Goal: Task Accomplishment & Management: Manage account settings

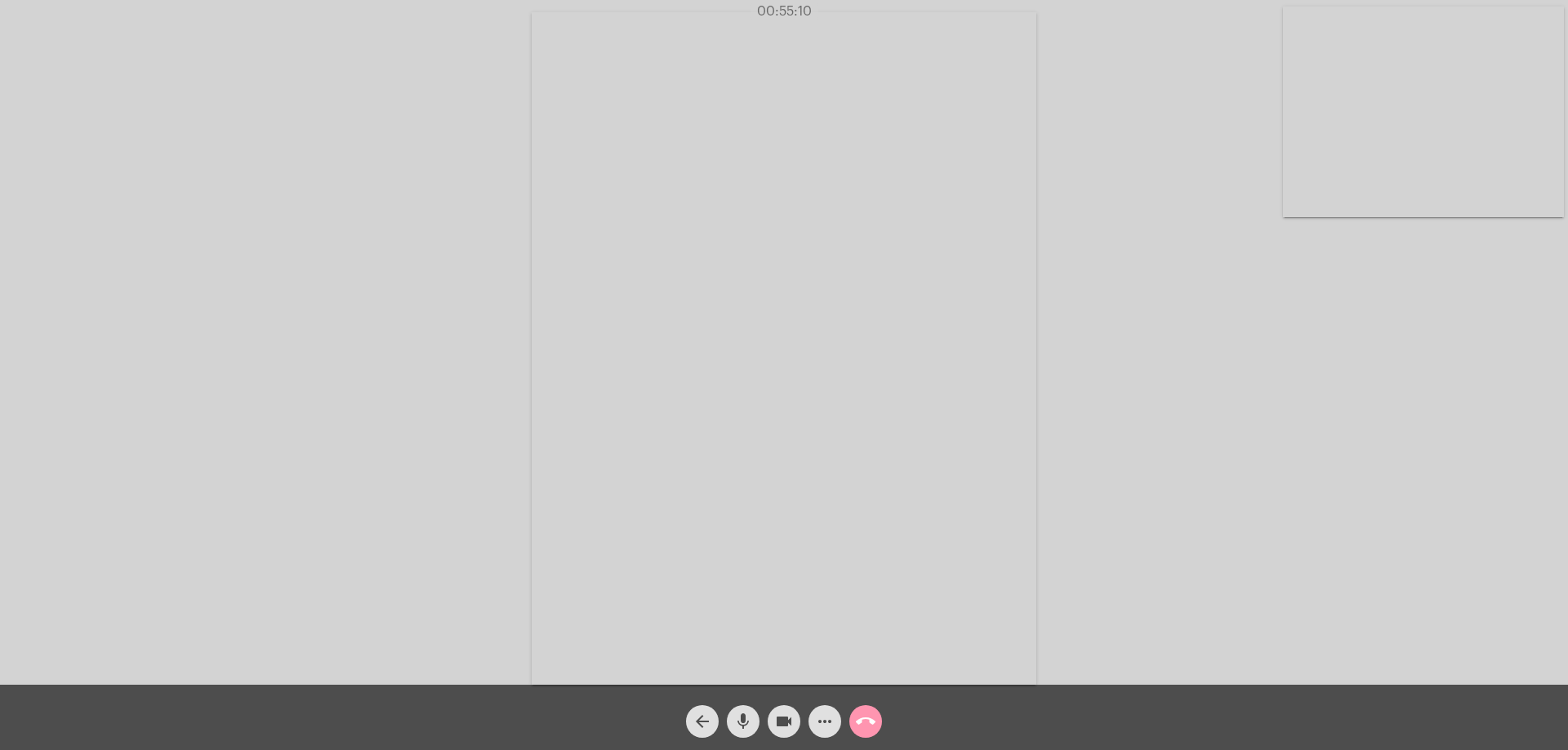
click at [700, 719] on mat-icon "arrow_back" at bounding box center [703, 721] width 20 height 20
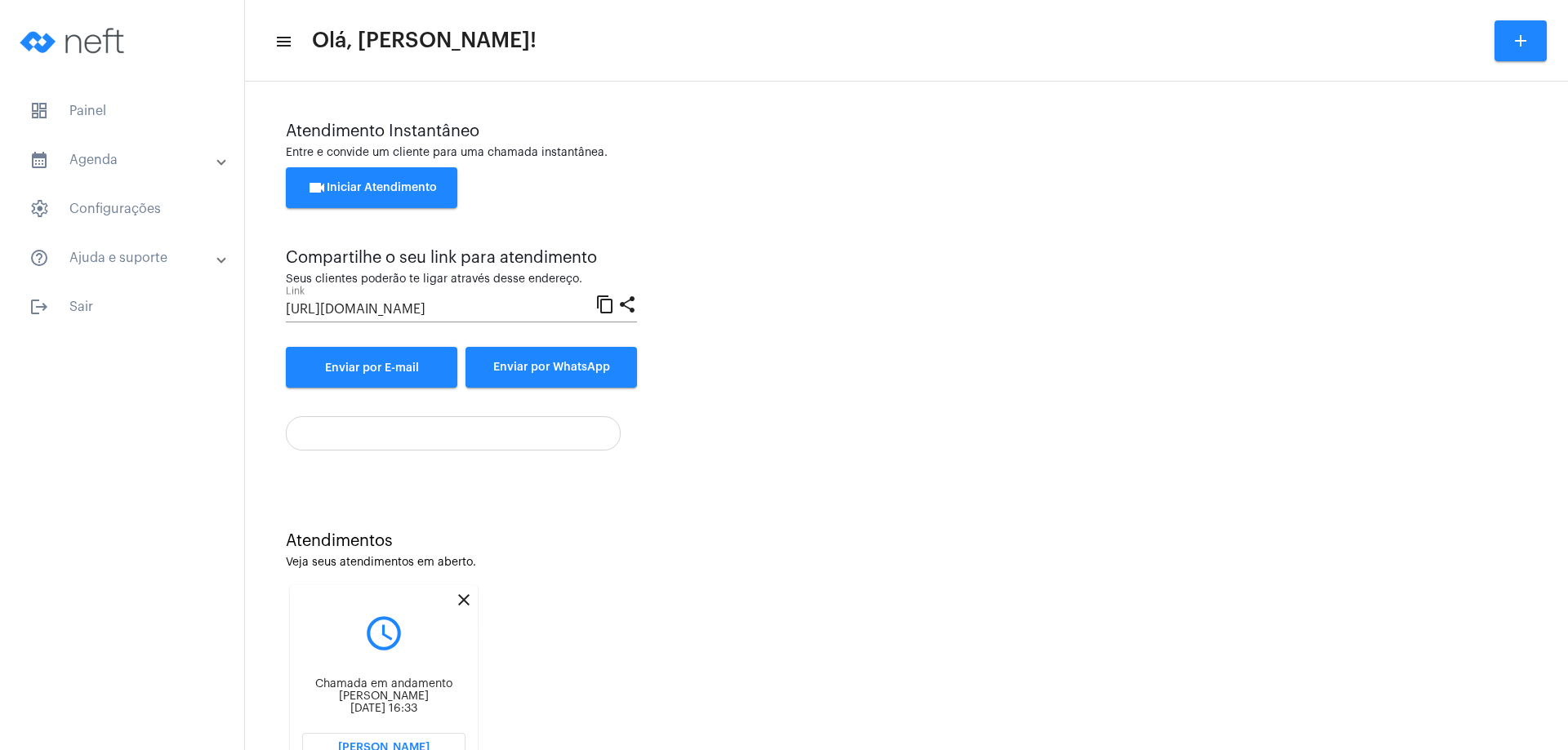
click at [467, 600] on mat-icon "close" at bounding box center [464, 600] width 20 height 20
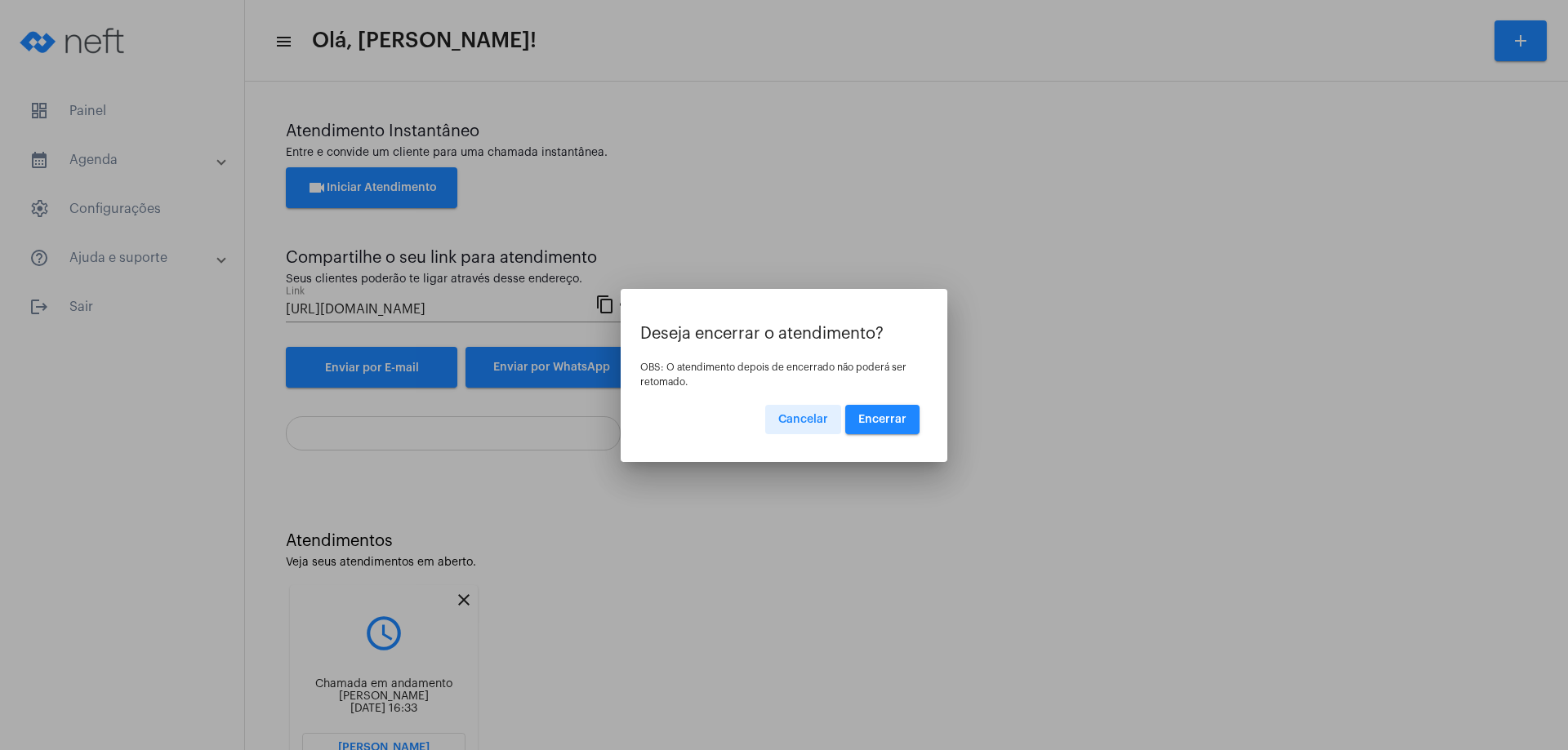
click at [881, 428] on button "Encerrar" at bounding box center [882, 419] width 74 height 30
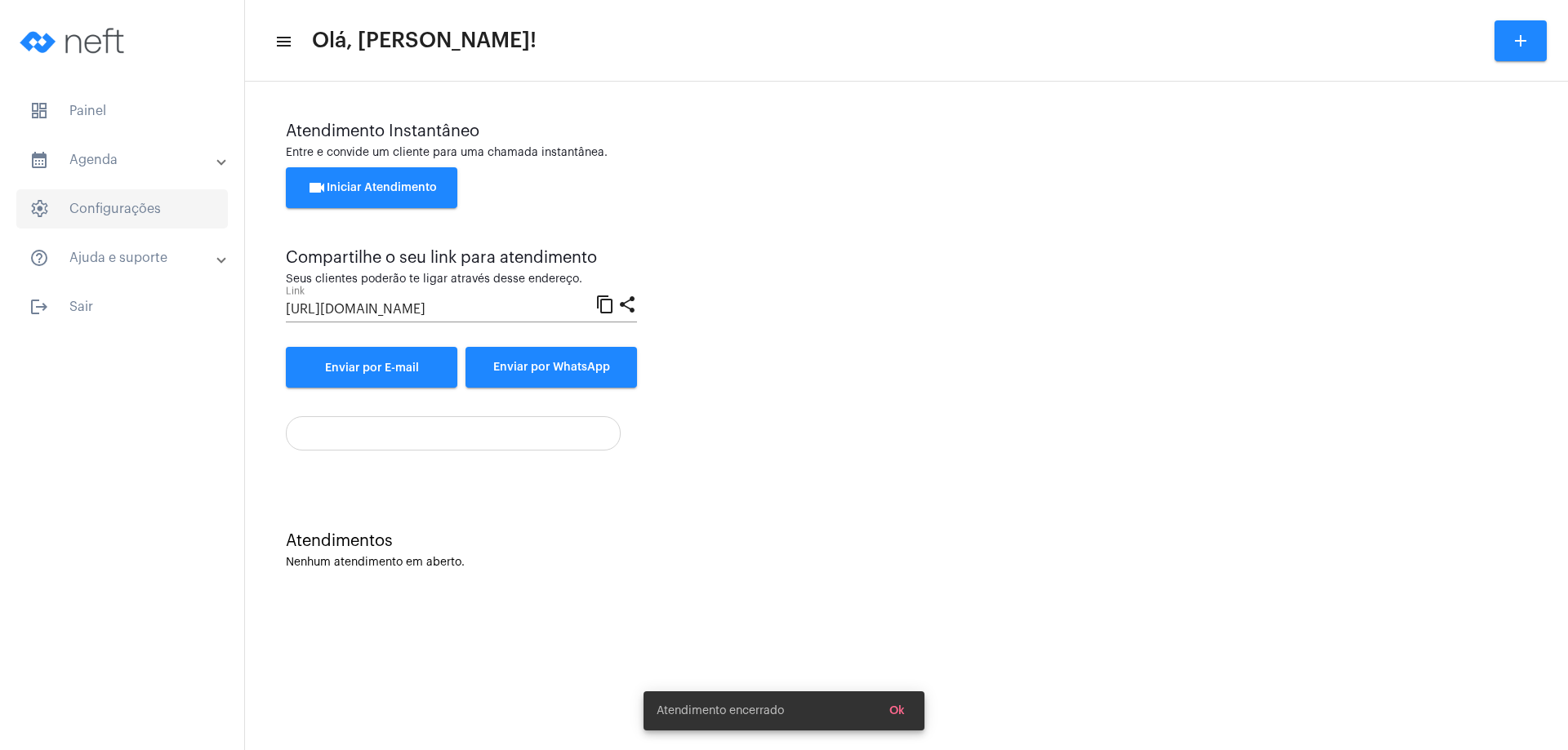
click at [93, 212] on span "settings Configurações" at bounding box center [122, 209] width 212 height 39
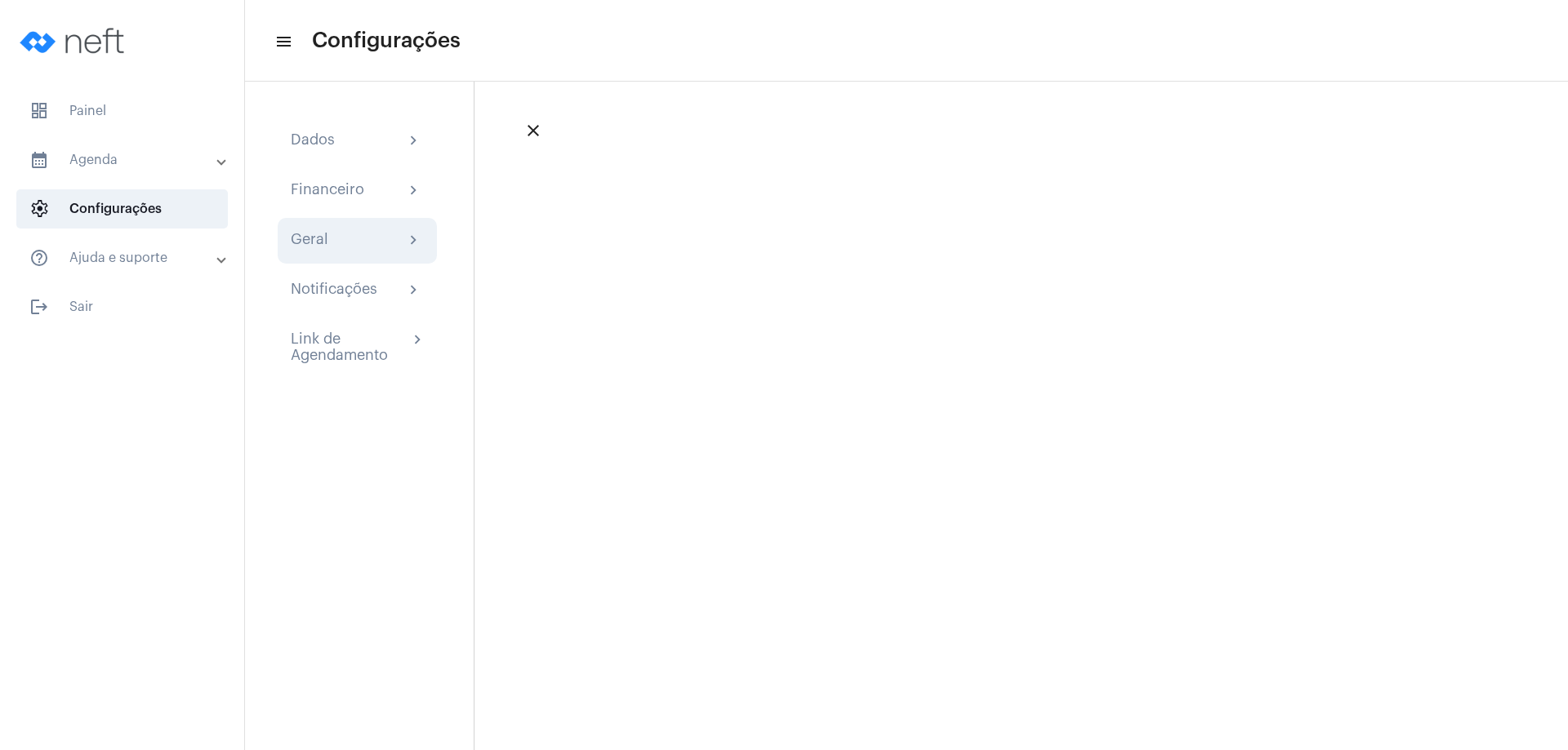
click at [418, 240] on mat-icon "chevron_right" at bounding box center [414, 240] width 20 height 20
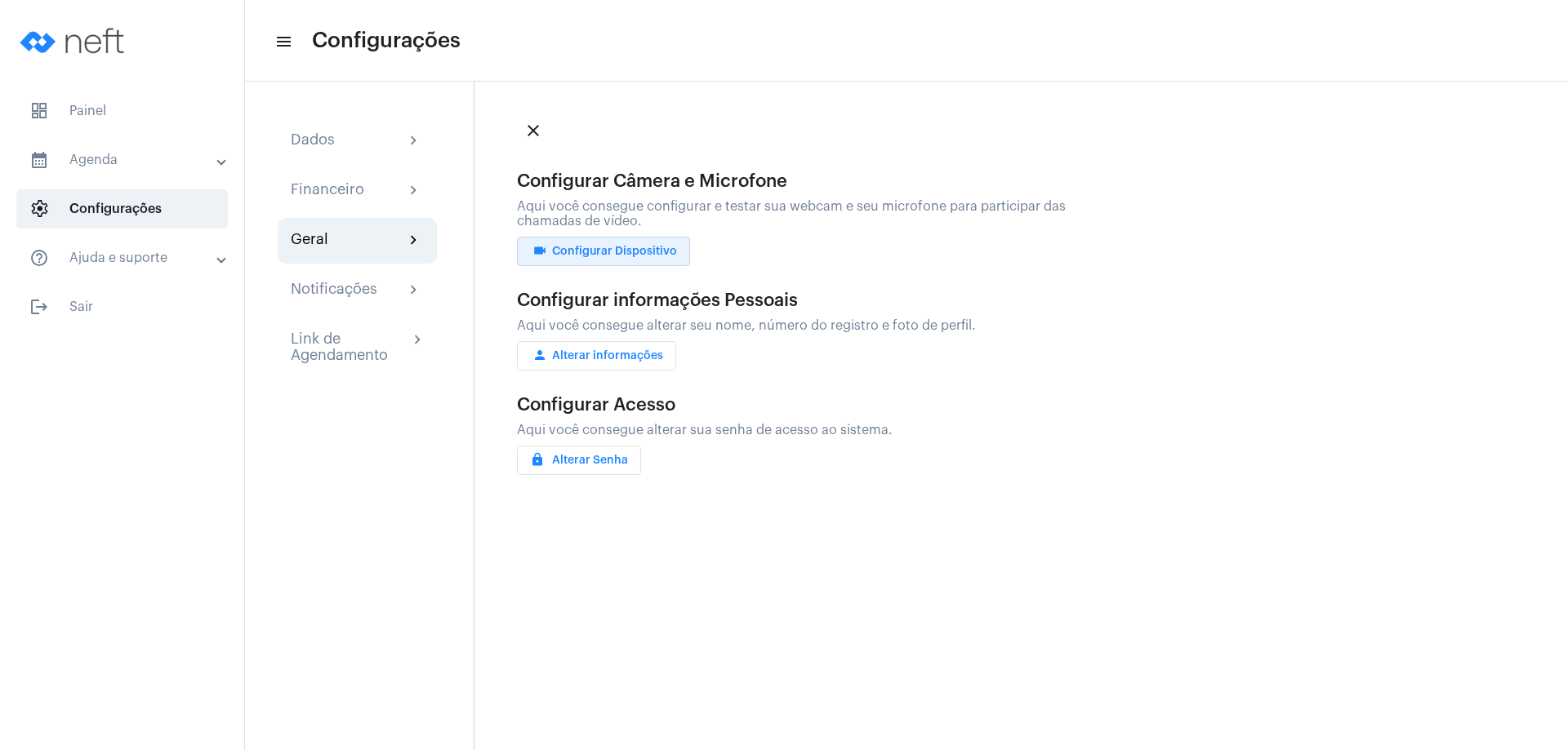
click at [641, 249] on span "videocam Configurar Dispositivo" at bounding box center [603, 251] width 147 height 12
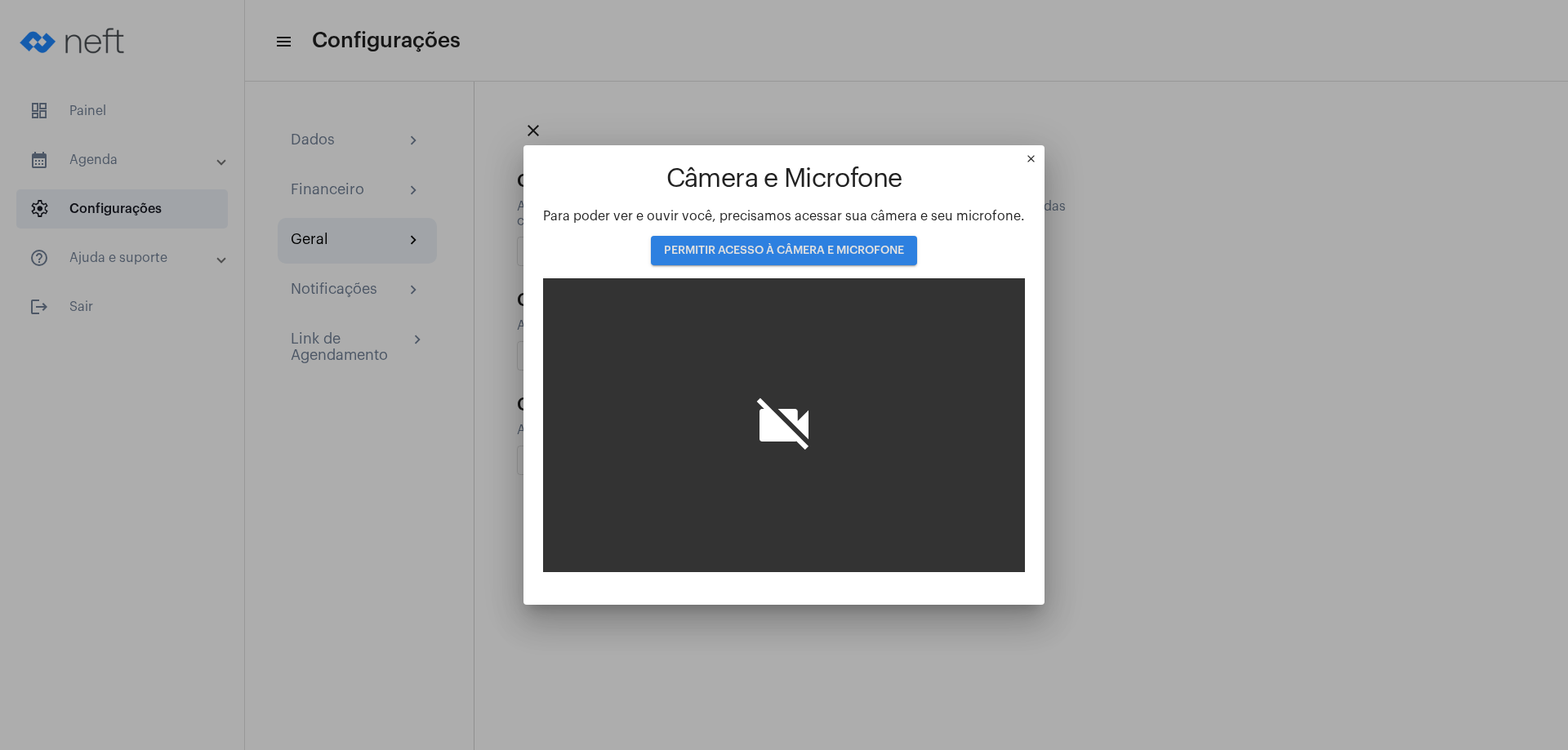
click at [736, 241] on button "PERMITIR ACESSO À CÂMERA E MICROFONE" at bounding box center [784, 250] width 267 height 30
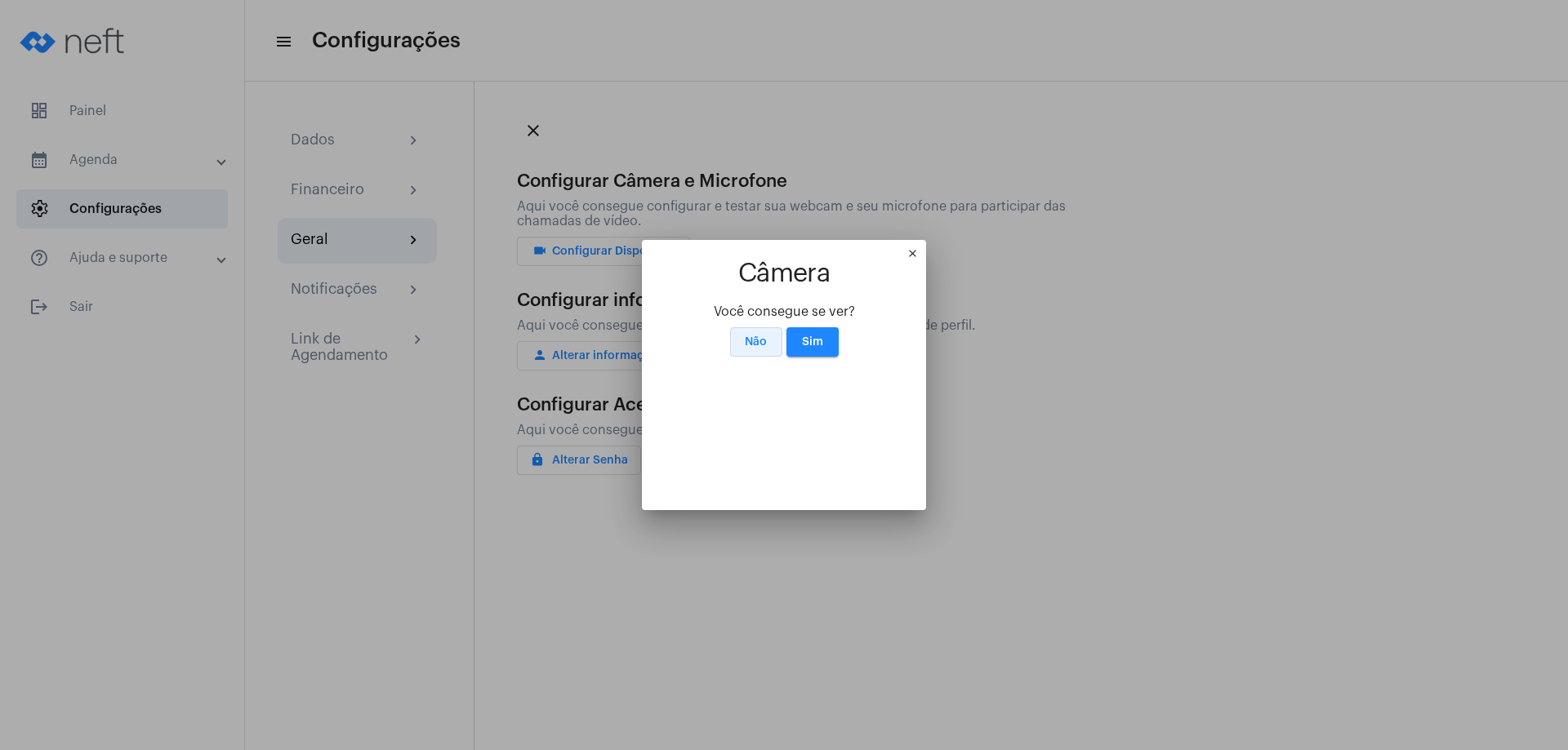
click at [757, 336] on span "Não" at bounding box center [756, 342] width 22 height 12
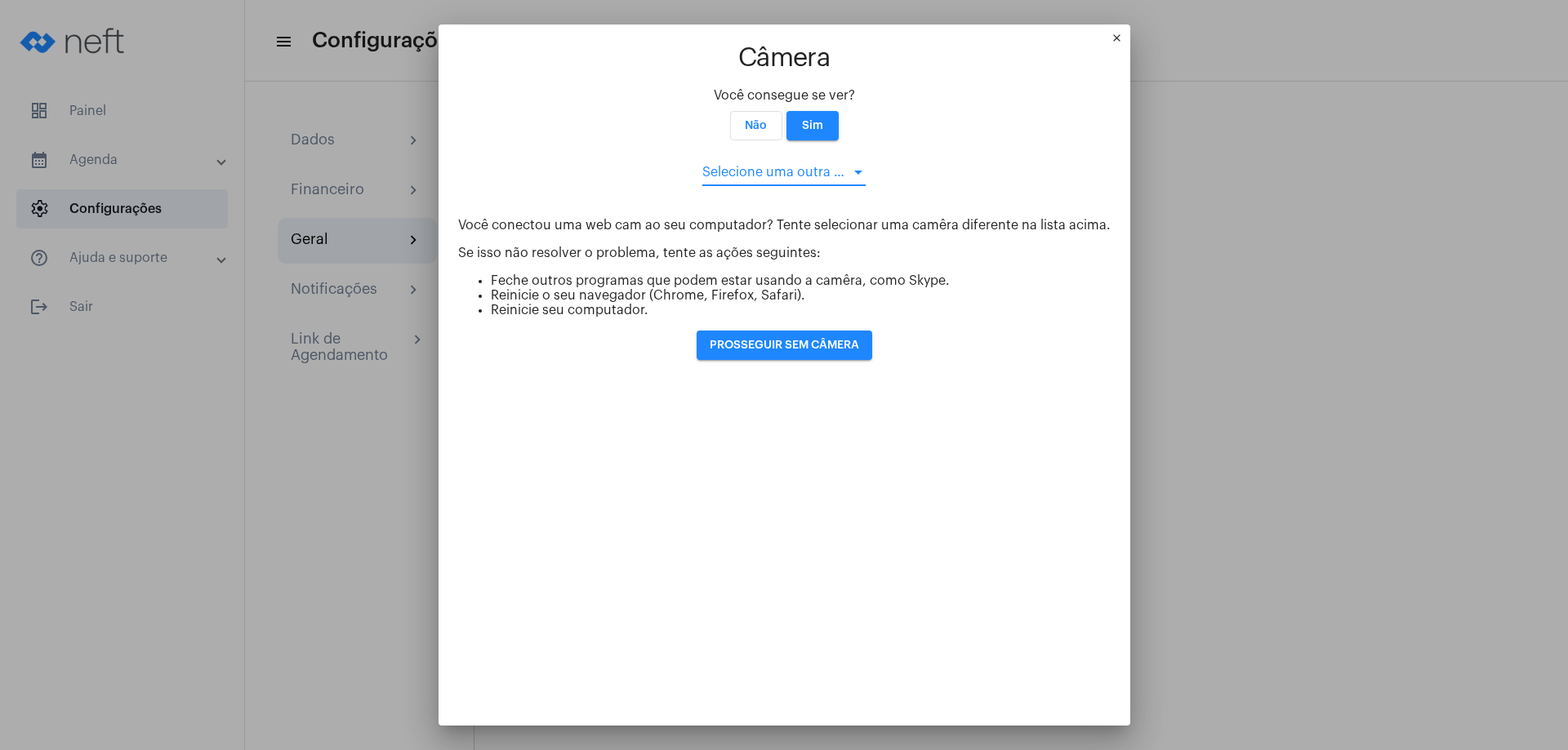
click at [854, 170] on div at bounding box center [858, 172] width 8 height 4
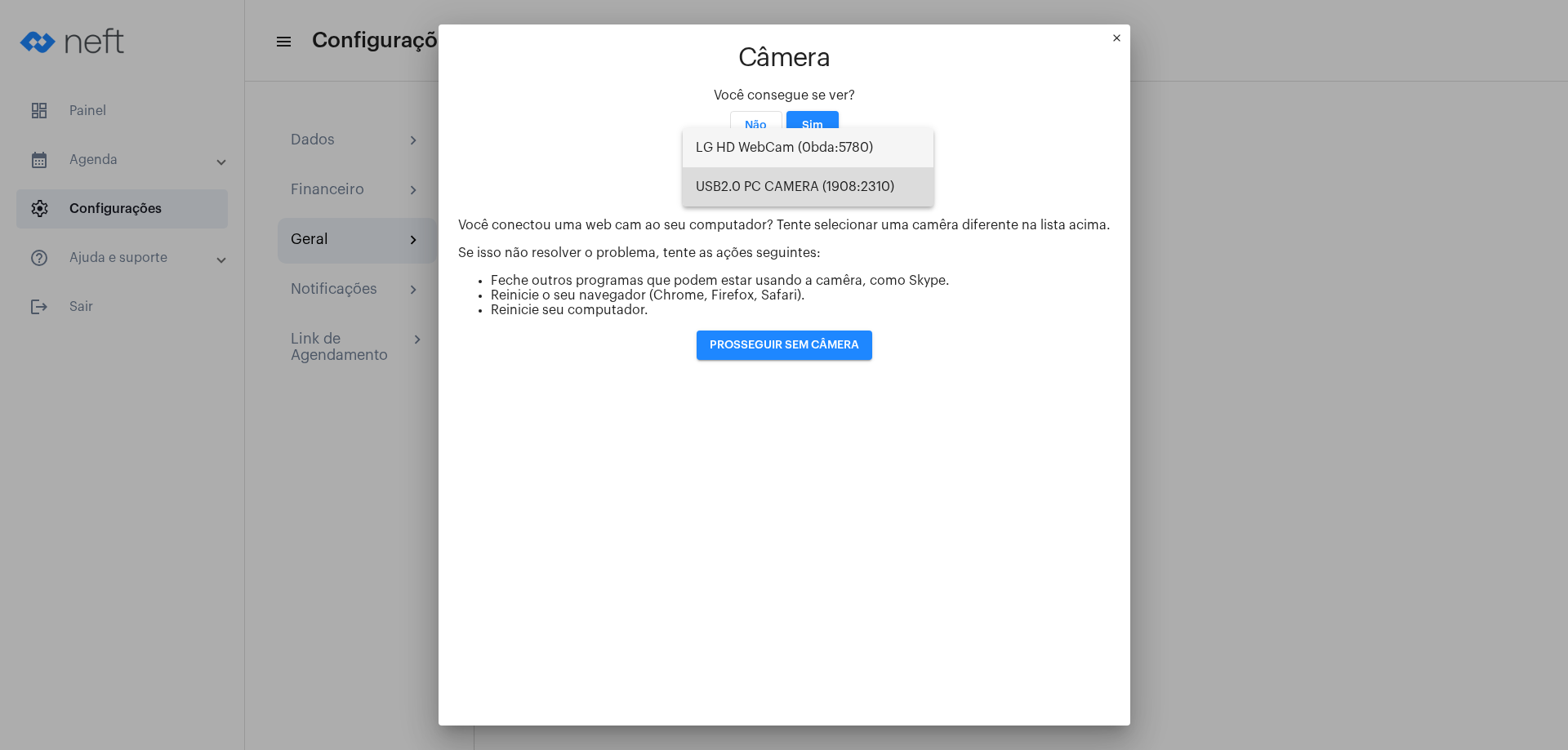
drag, startPoint x: 847, startPoint y: 179, endPoint x: 847, endPoint y: 188, distance: 9.0
click at [847, 188] on span "USB2.0 PC CAMERA (1908:2310)" at bounding box center [808, 188] width 224 height 39
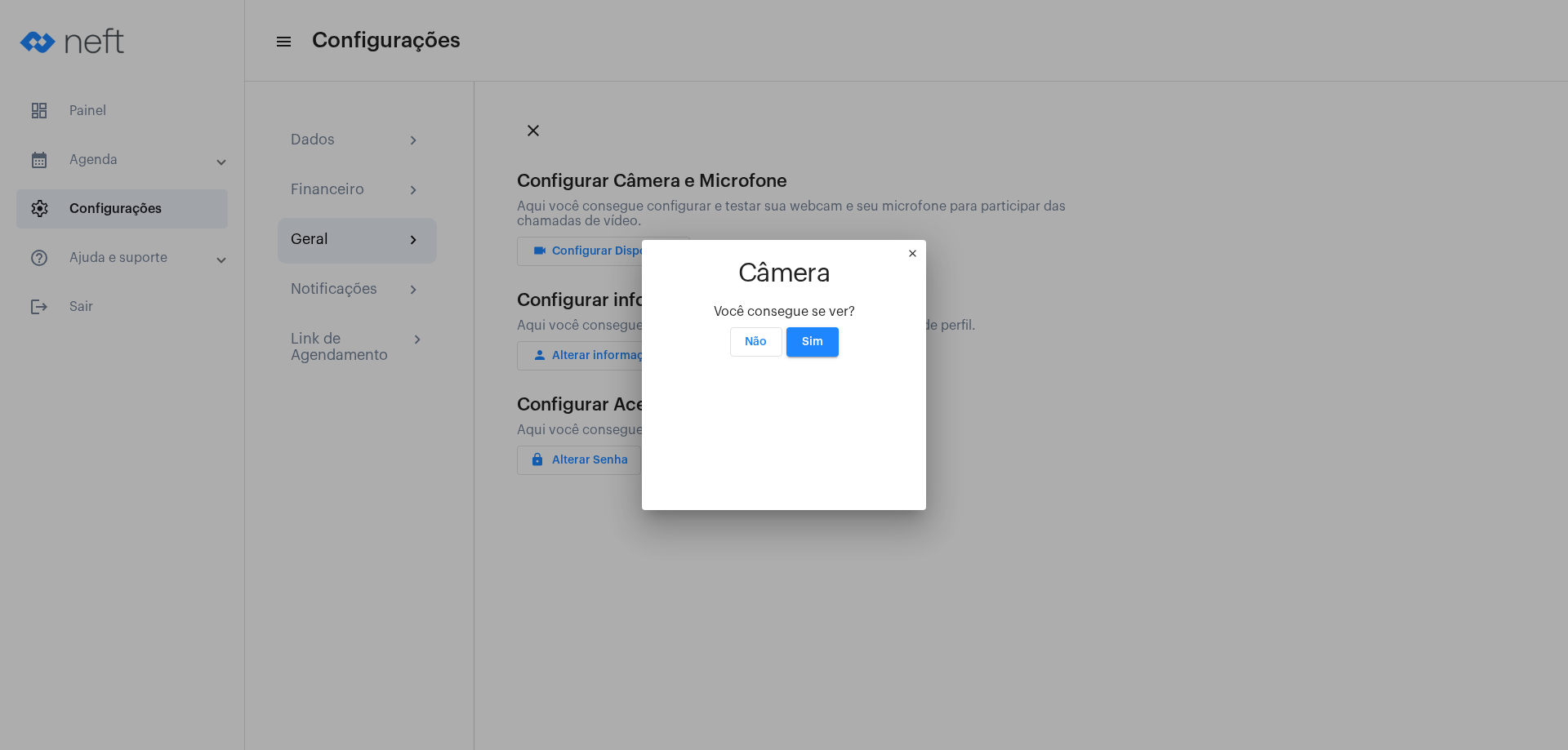
click at [847, 259] on app-video "Câmera Você consegue se ver? Não Sim" at bounding box center [784, 374] width 245 height 231
click at [770, 327] on button "Não" at bounding box center [756, 342] width 52 height 30
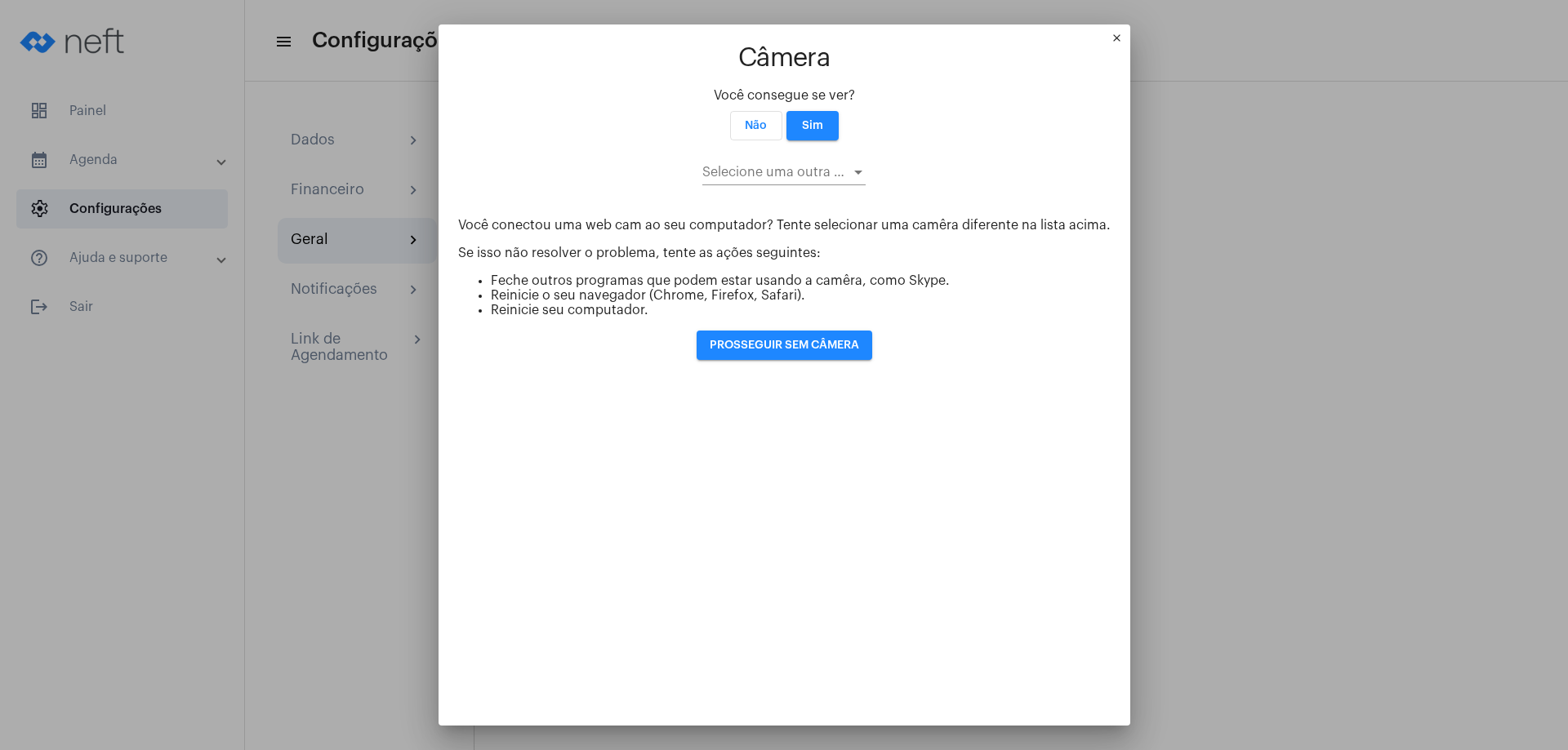
click at [854, 170] on div at bounding box center [858, 172] width 8 height 4
click at [746, 99] on div at bounding box center [784, 375] width 1568 height 750
click at [746, 120] on span "Não" at bounding box center [756, 126] width 22 height 12
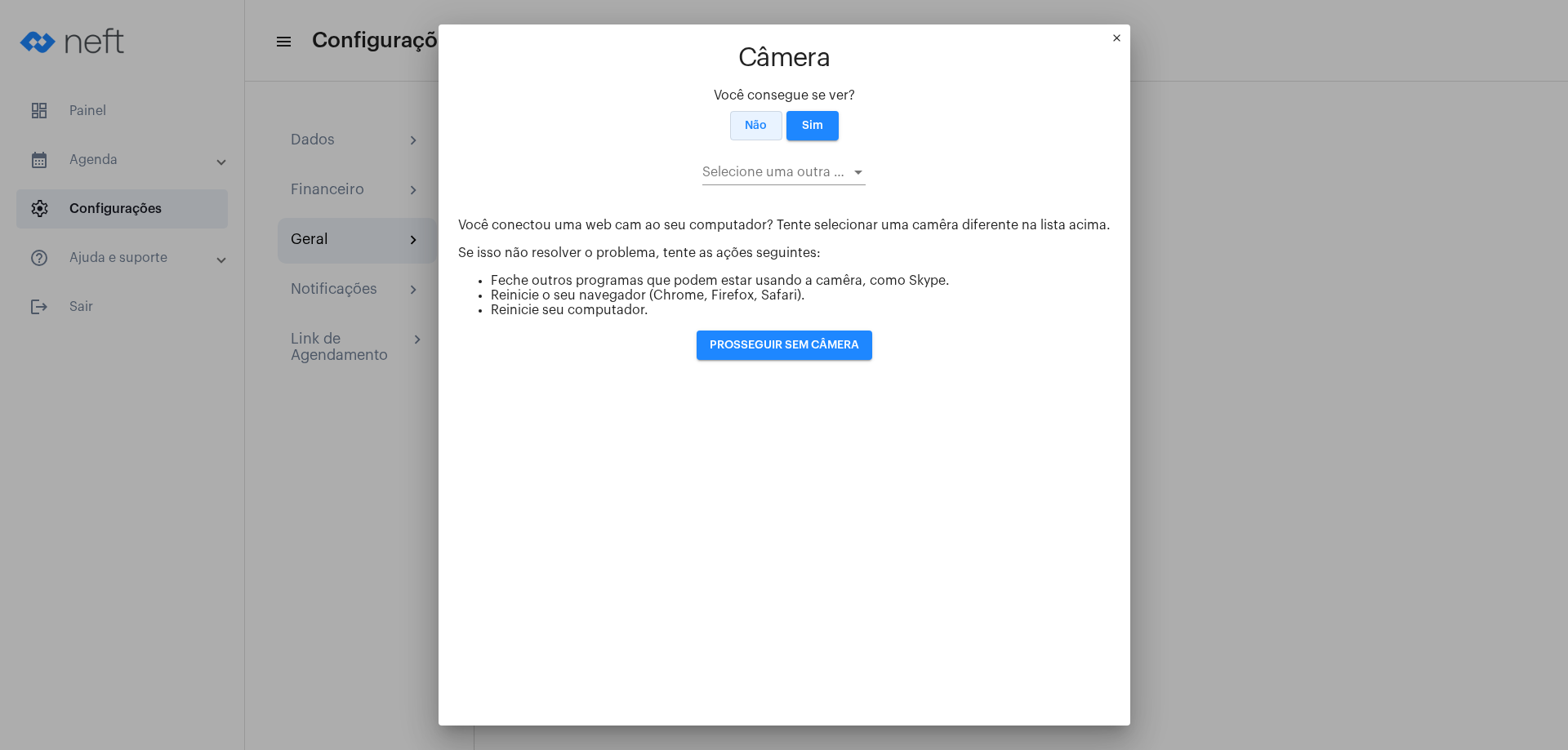
click at [746, 120] on span "Não" at bounding box center [756, 126] width 22 height 12
click at [745, 120] on span "Não" at bounding box center [756, 126] width 22 height 12
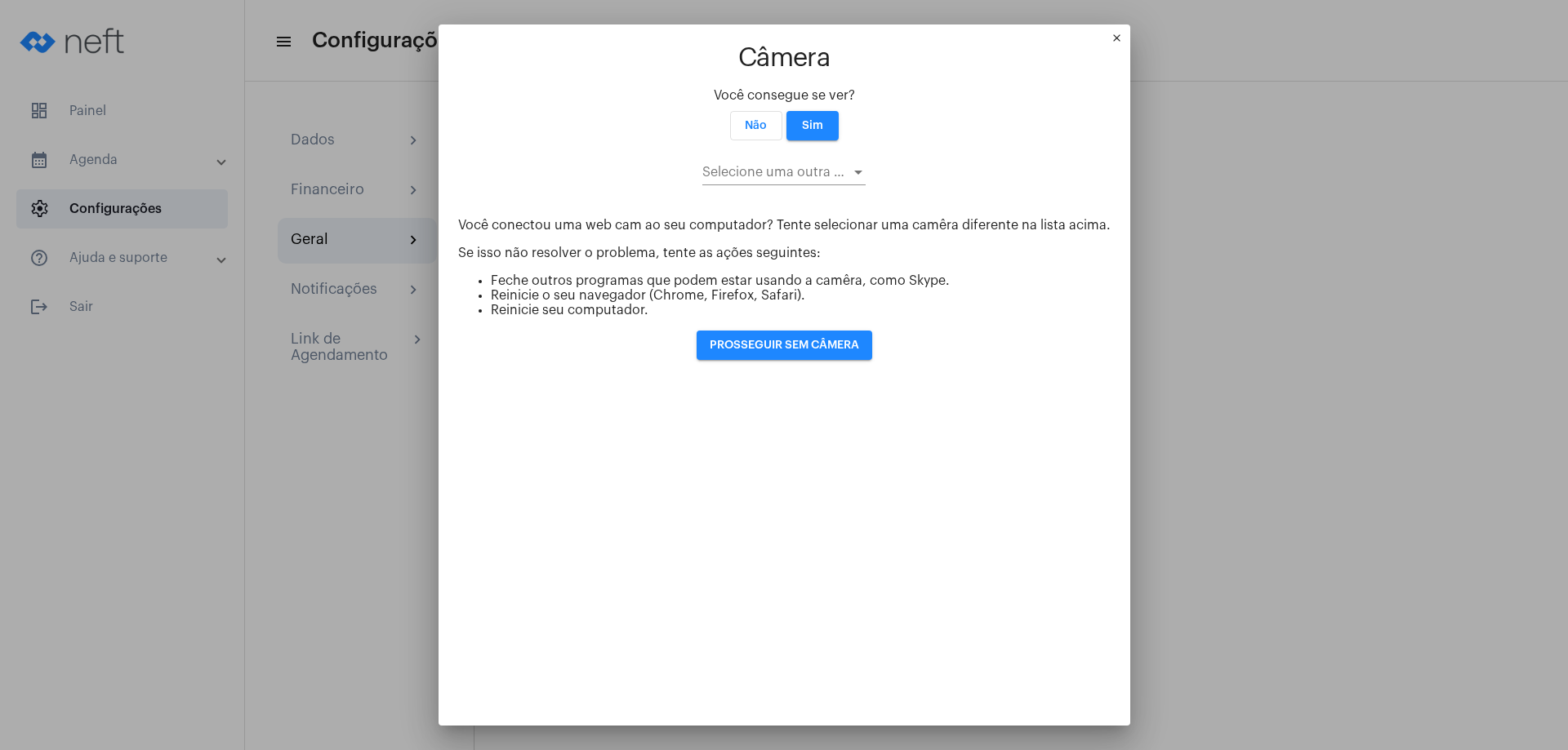
drag, startPoint x: 812, startPoint y: 93, endPoint x: 743, endPoint y: 96, distance: 69.1
click at [745, 111] on div "Não Sim" at bounding box center [784, 126] width 653 height 30
click at [851, 166] on div at bounding box center [858, 172] width 14 height 13
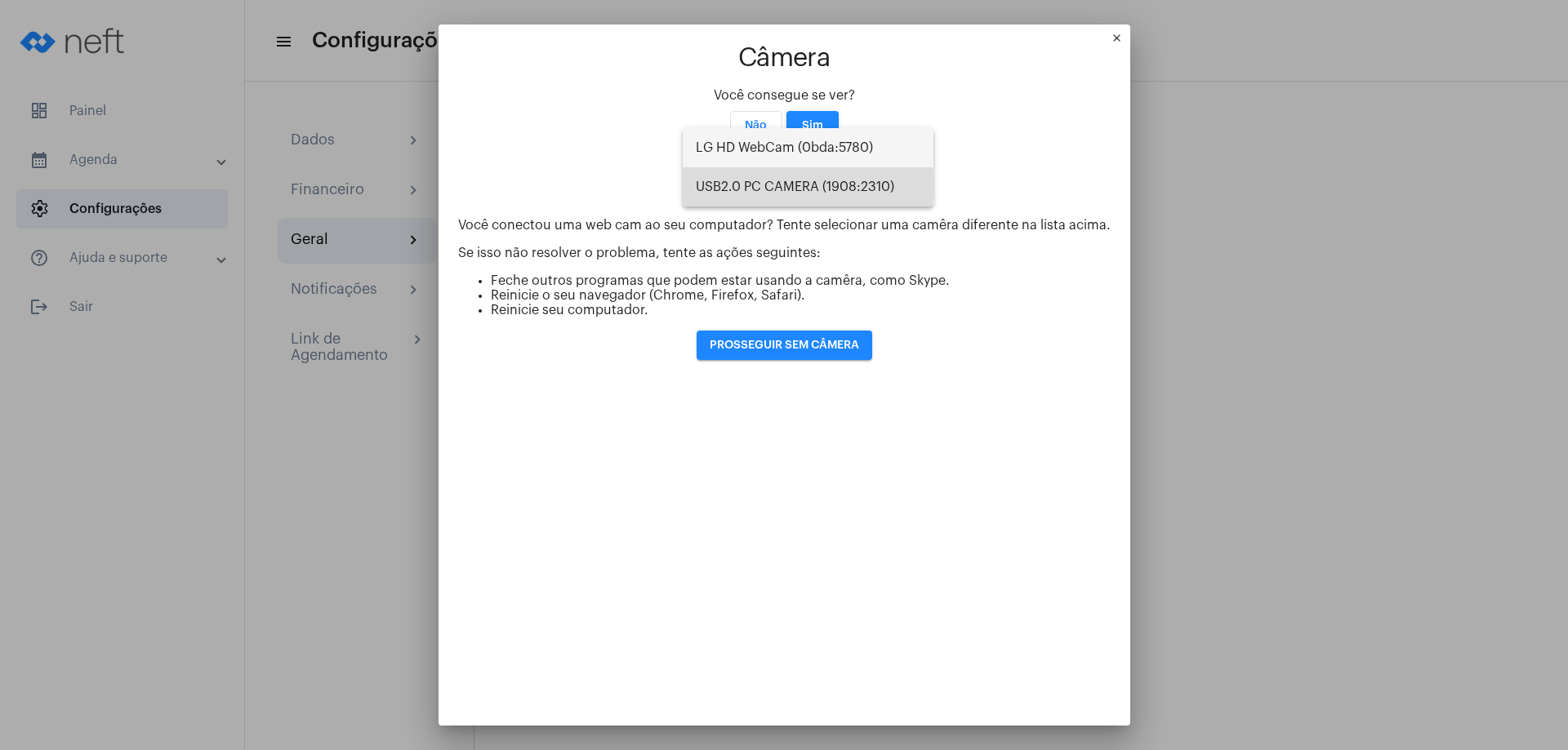
click at [707, 185] on span "USB2.0 PC CAMERA (1908:2310)" at bounding box center [808, 188] width 224 height 39
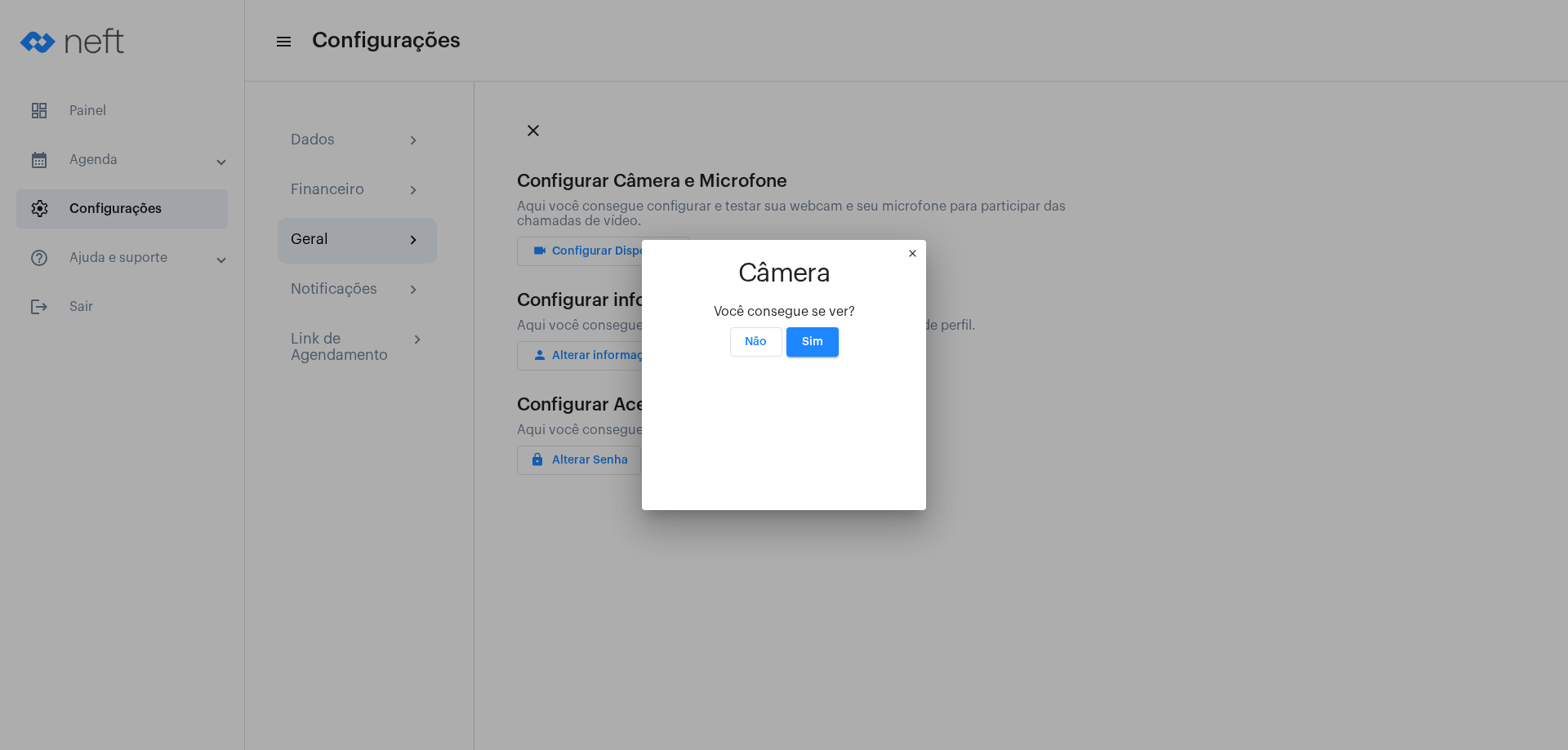
click at [707, 259] on app-video "Câmera Você consegue se ver? Não Sim" at bounding box center [784, 374] width 245 height 231
click at [756, 336] on span "Não" at bounding box center [756, 342] width 22 height 12
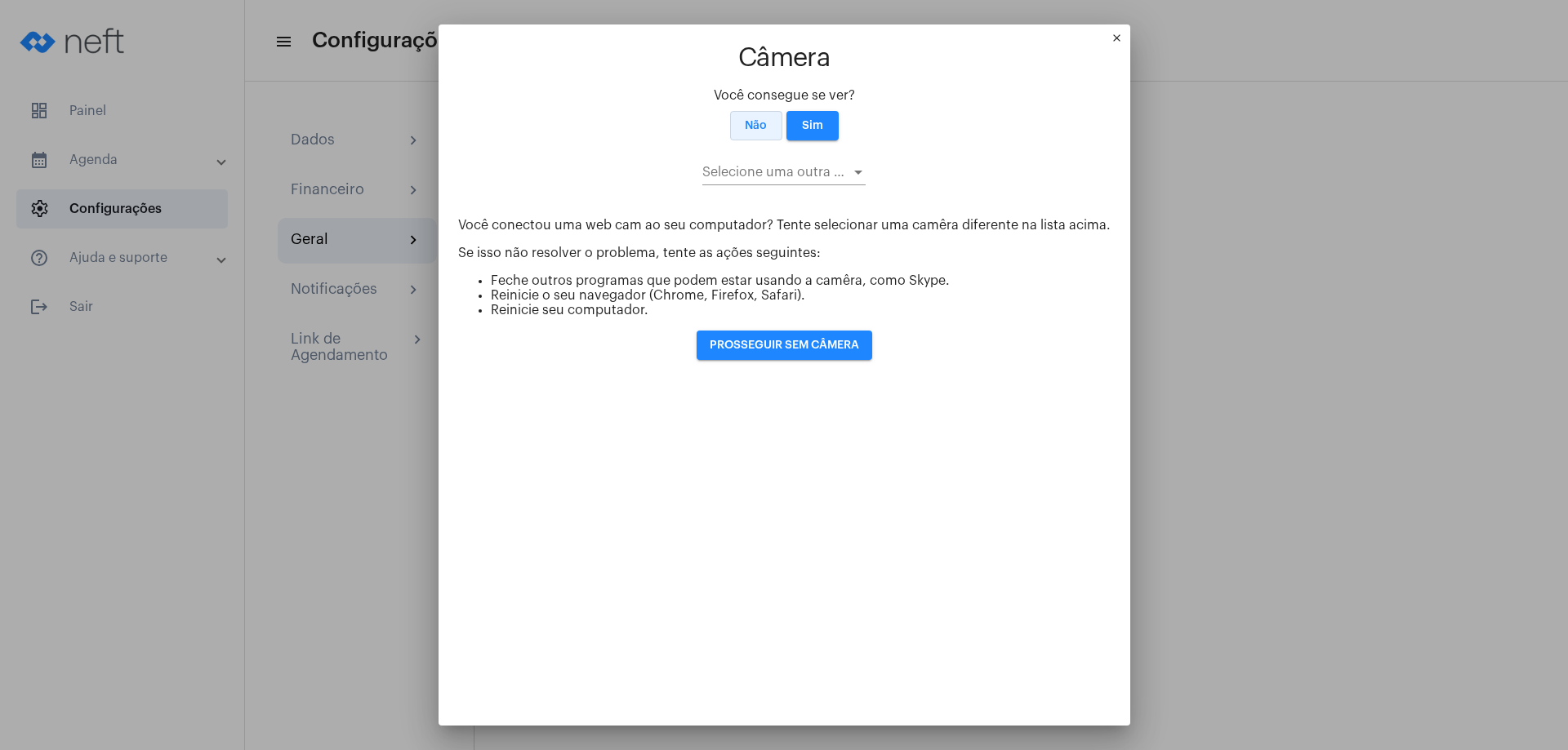
click at [756, 218] on p "Você conectou uma web cam ao seu computador? Tente selecionar uma camêra difere…" at bounding box center [784, 225] width 653 height 14
click at [1110, 31] on mat-icon "close" at bounding box center [1120, 41] width 20 height 20
